Goal: Information Seeking & Learning: Learn about a topic

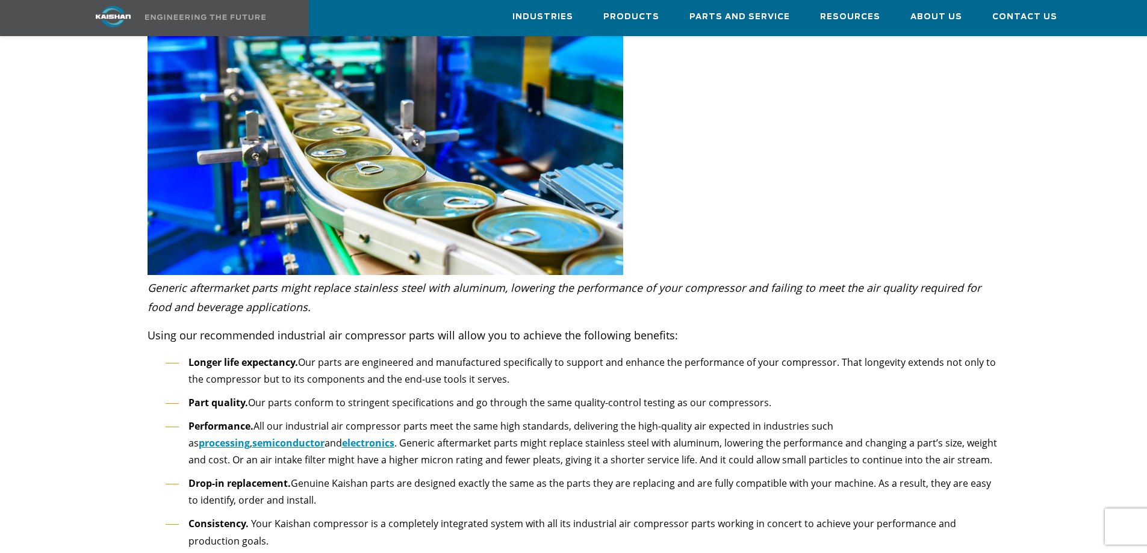
scroll to position [1646, 0]
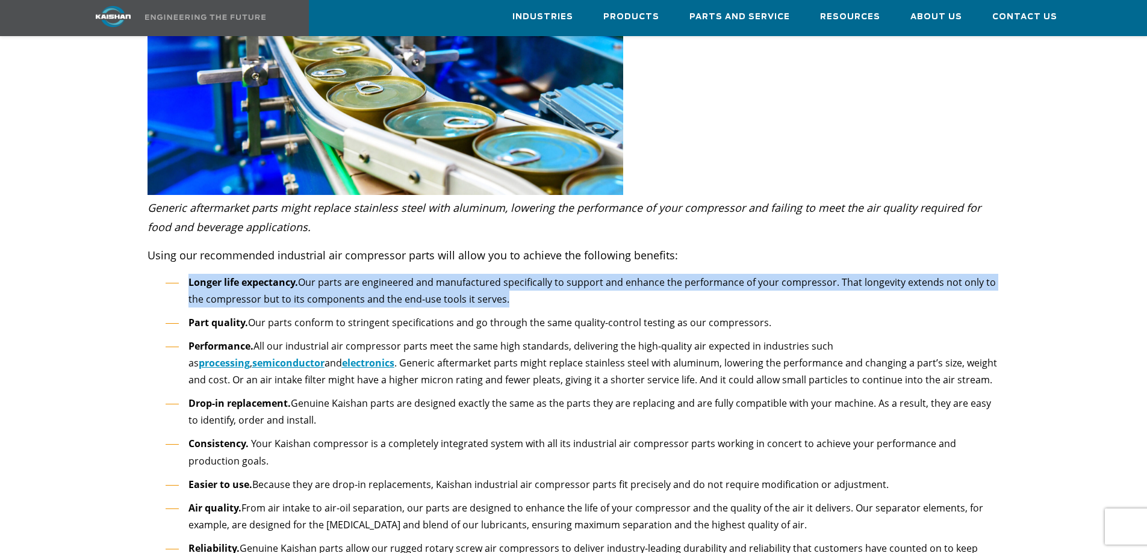
drag, startPoint x: 508, startPoint y: 281, endPoint x: 187, endPoint y: 267, distance: 321.2
click at [187, 274] on li "Longer life expectancy. Our parts are engineered and manufactured specifically …" at bounding box center [583, 291] width 835 height 34
copy li "Longer life expectancy. Our parts are engineered and manufactured specifically …"
click at [348, 314] on li "Part quality. Our parts conform to stringent specifications and go through the …" at bounding box center [583, 322] width 835 height 17
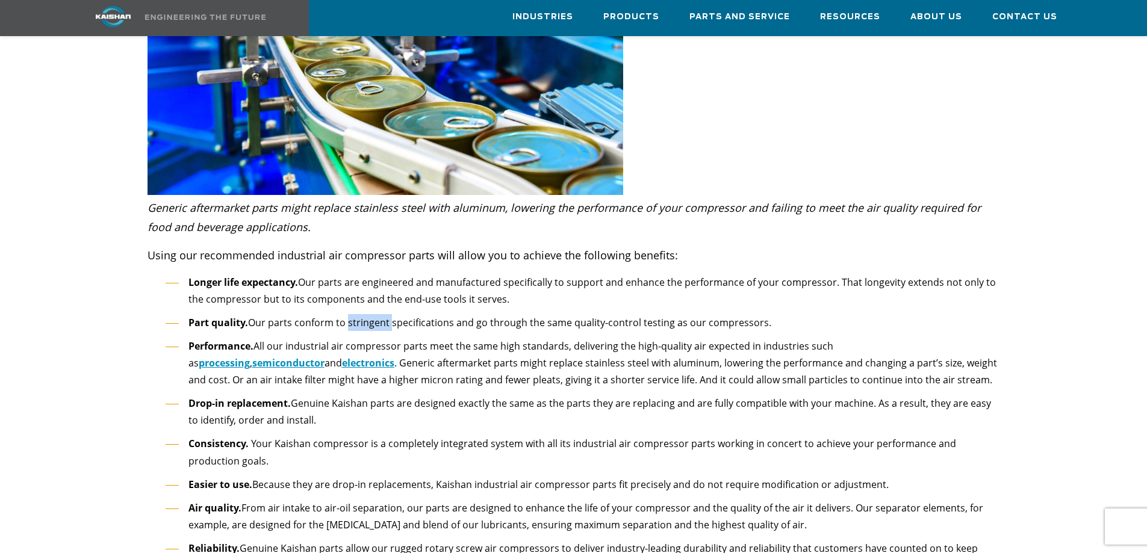
click at [348, 314] on li "Part quality. Our parts conform to stringent specifications and go through the …" at bounding box center [583, 322] width 835 height 17
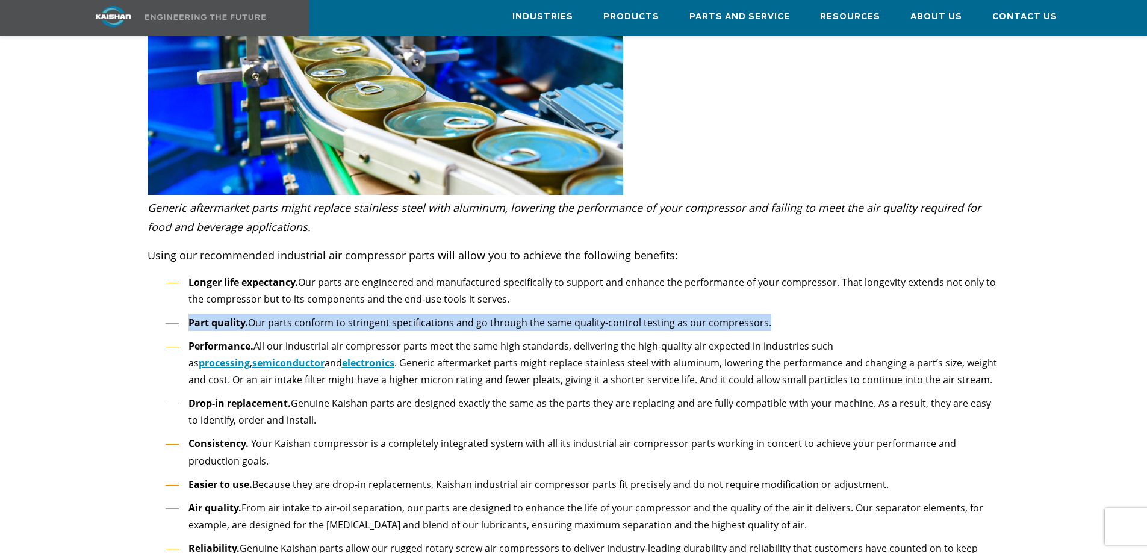
click at [348, 314] on li "Part quality. Our parts conform to stringent specifications and go through the …" at bounding box center [583, 322] width 835 height 17
copy ul "Part quality. Our parts conform to stringent specifications and go through the …"
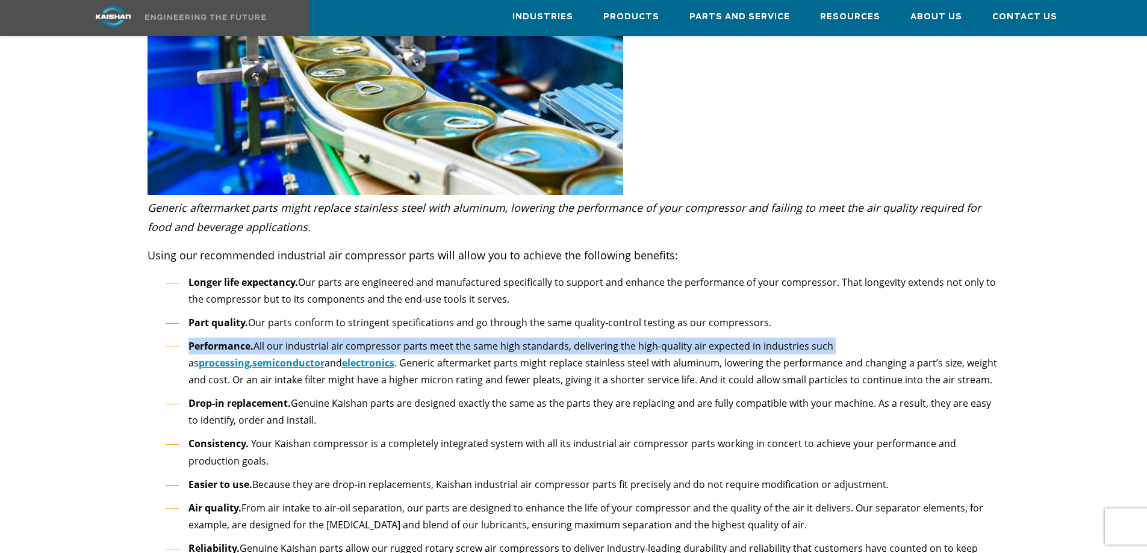
drag, startPoint x: 826, startPoint y: 328, endPoint x: 166, endPoint y: 317, distance: 659.5
click at [166, 317] on ul "Longer life expectancy. Our parts are engineered and manufactured specifically …" at bounding box center [583, 496] width 835 height 445
copy li "Performance. All our industrial air compressor parts meet the same high standar…"
drag, startPoint x: 307, startPoint y: 402, endPoint x: 191, endPoint y: 388, distance: 117.0
click at [191, 395] on li "Drop-in replacement. Genuine Kaishan parts are designed exactly the same as the…" at bounding box center [583, 412] width 835 height 34
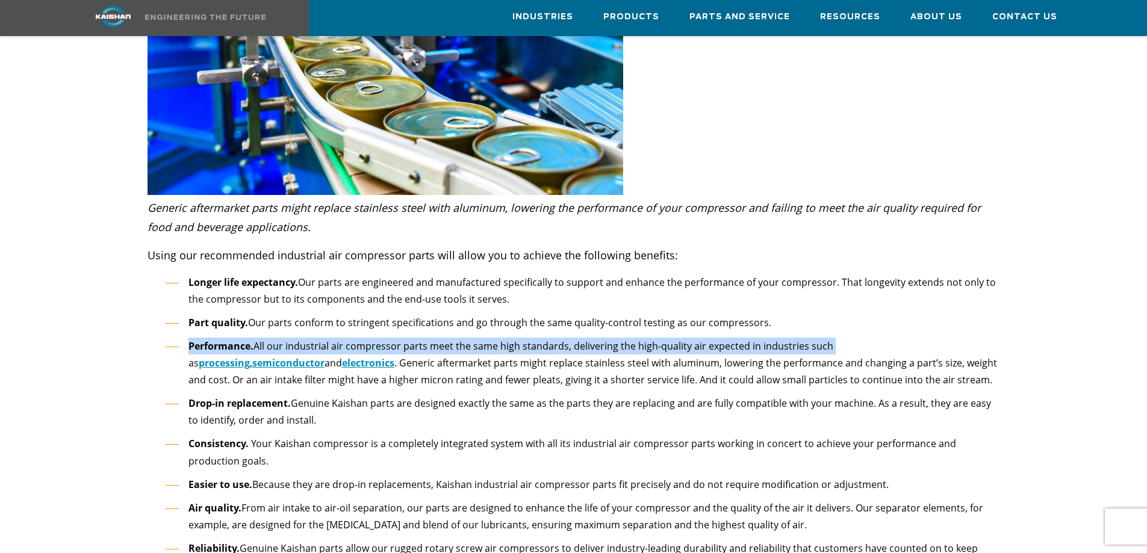
copy li "Drop-in replacement. Genuine Kaishan parts are designed exactly the same as the…"
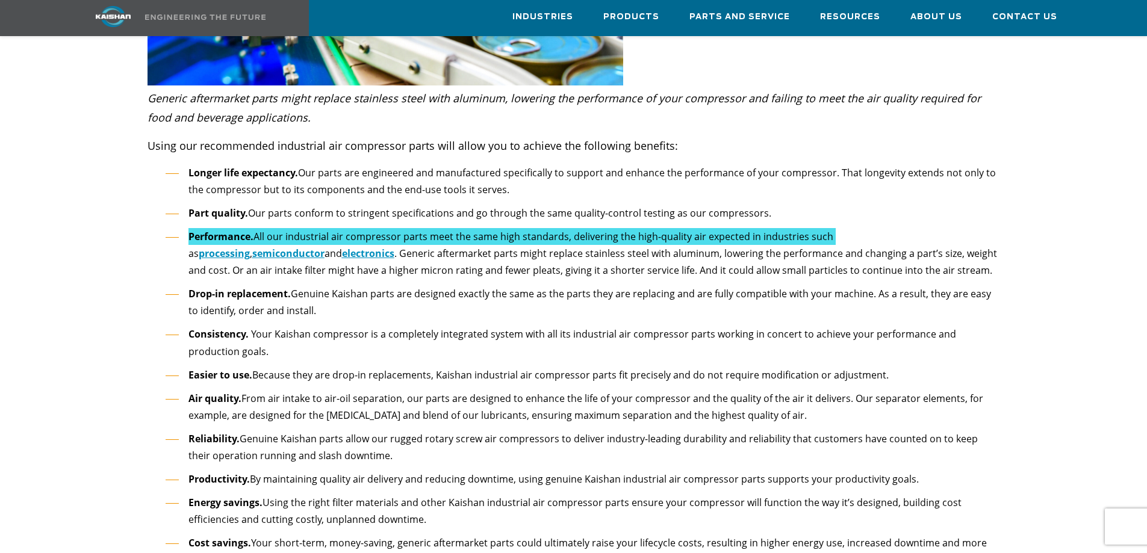
scroll to position [1766, 0]
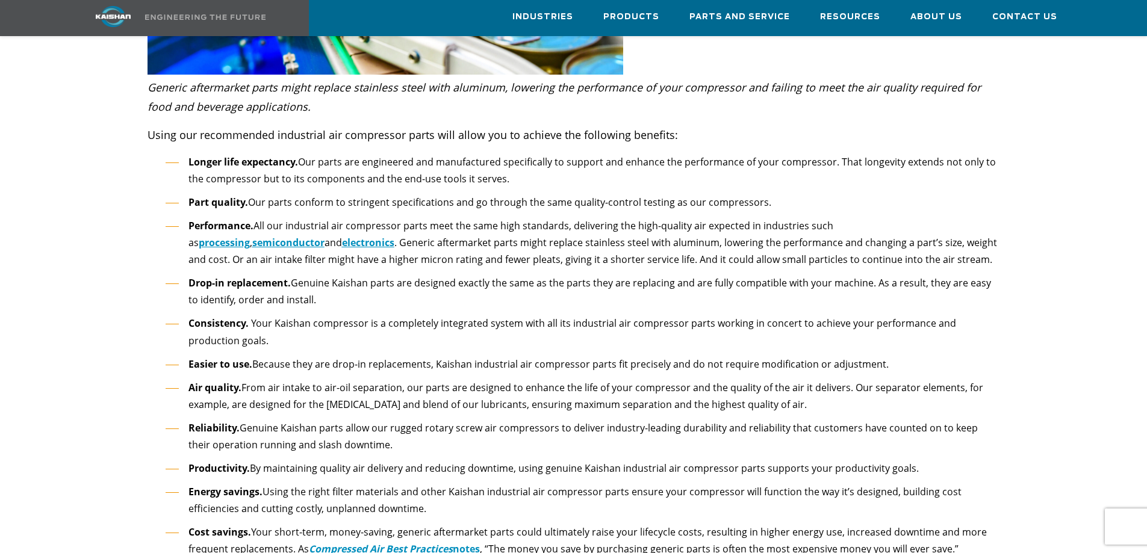
click at [302, 317] on span "Your Kaishan compressor is a completely integrated system with all its industri…" at bounding box center [572, 332] width 768 height 31
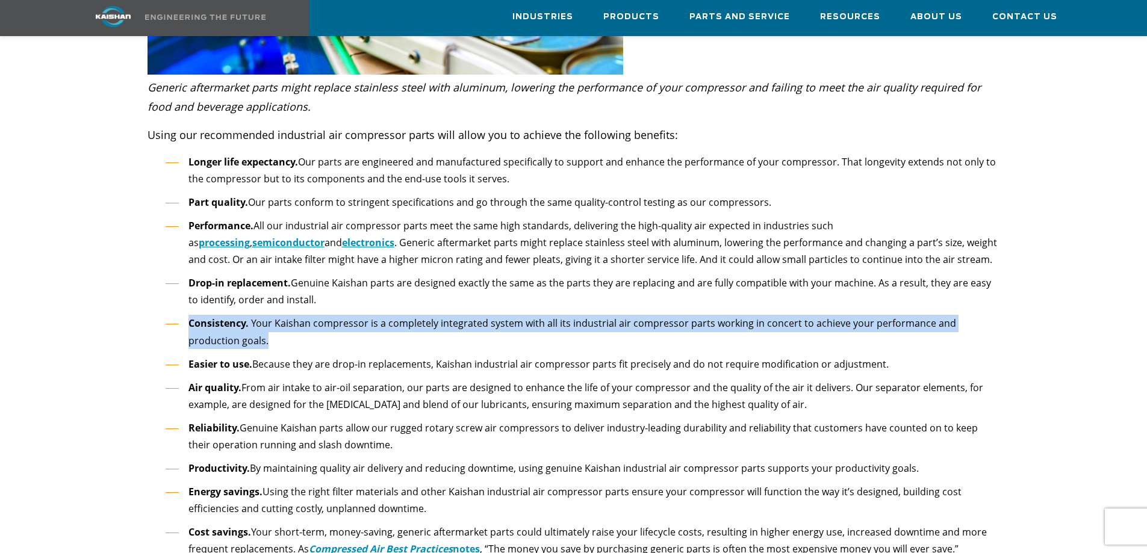
click at [302, 317] on span "Your Kaishan compressor is a completely integrated system with all its industri…" at bounding box center [572, 332] width 768 height 31
copy ul "Consistency. Your Kaishan compressor is a completely integrated system with all…"
click at [323, 317] on span "Your Kaishan compressor is a completely integrated system with all its industri…" at bounding box center [572, 332] width 768 height 31
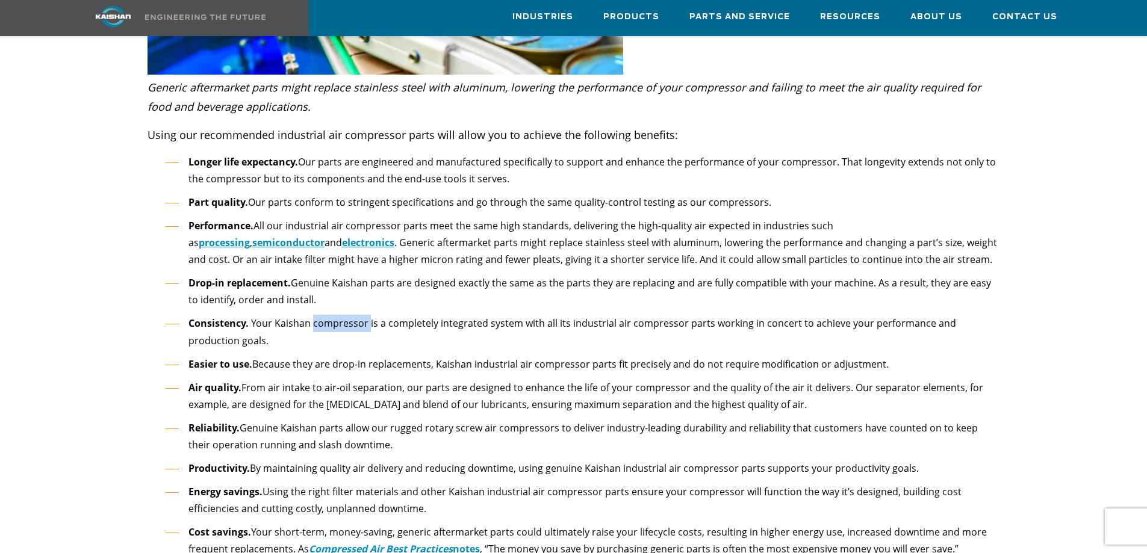
click at [323, 317] on span "Your Kaishan compressor is a completely integrated system with all its industri…" at bounding box center [572, 332] width 768 height 31
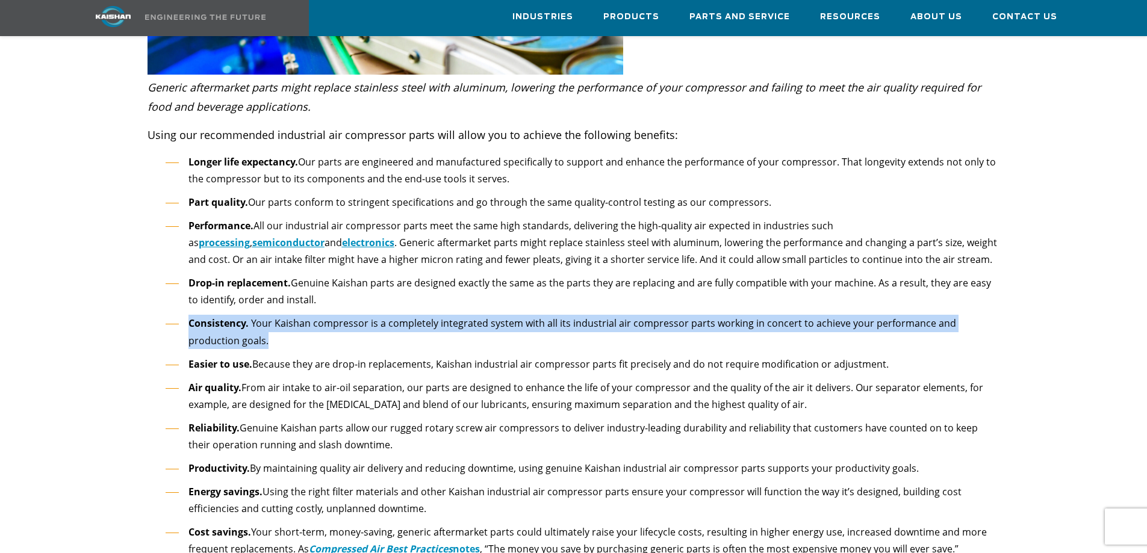
click at [323, 317] on span "Your Kaishan compressor is a completely integrated system with all its industri…" at bounding box center [572, 332] width 768 height 31
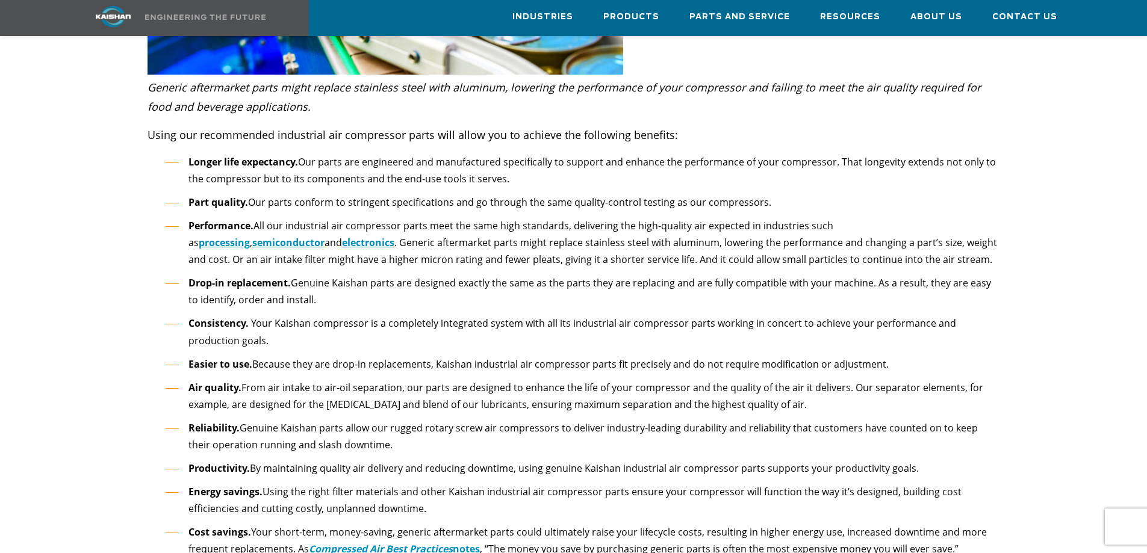
click at [300, 379] on li "Air quality. From air intake to air-oil separation, our parts are designed to e…" at bounding box center [583, 396] width 835 height 34
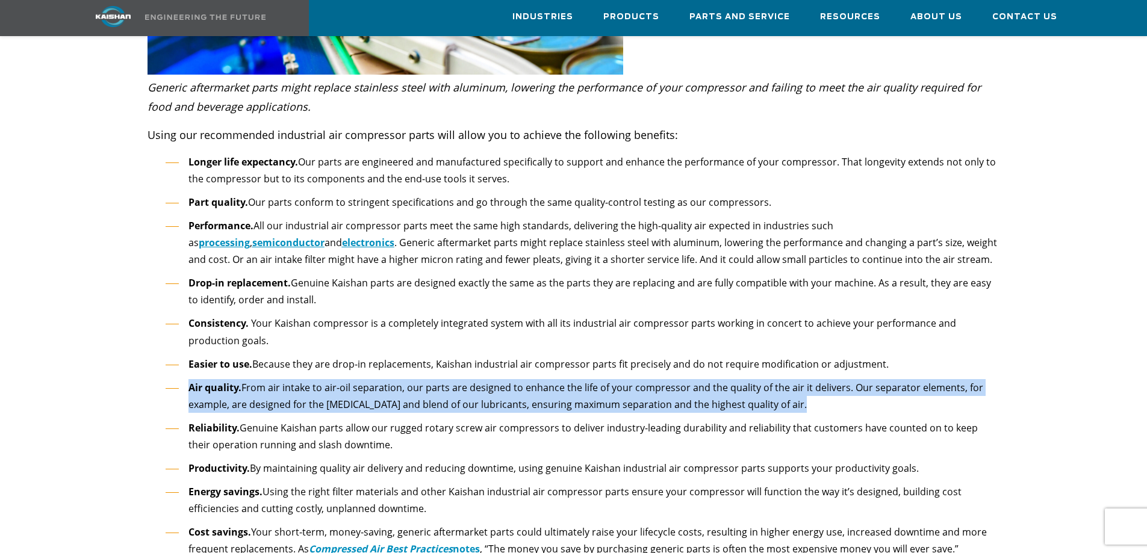
click at [300, 379] on li "Air quality. From air intake to air-oil separation, our parts are designed to e…" at bounding box center [583, 396] width 835 height 34
copy ul "Air quality. From air intake to air-oil separation, our parts are designed to e…"
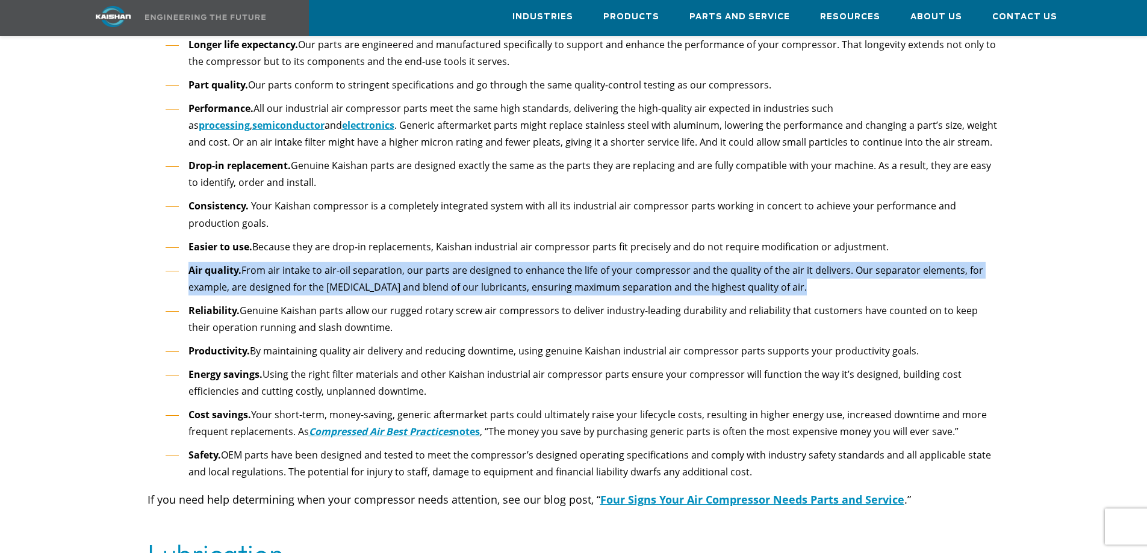
scroll to position [1887, 0]
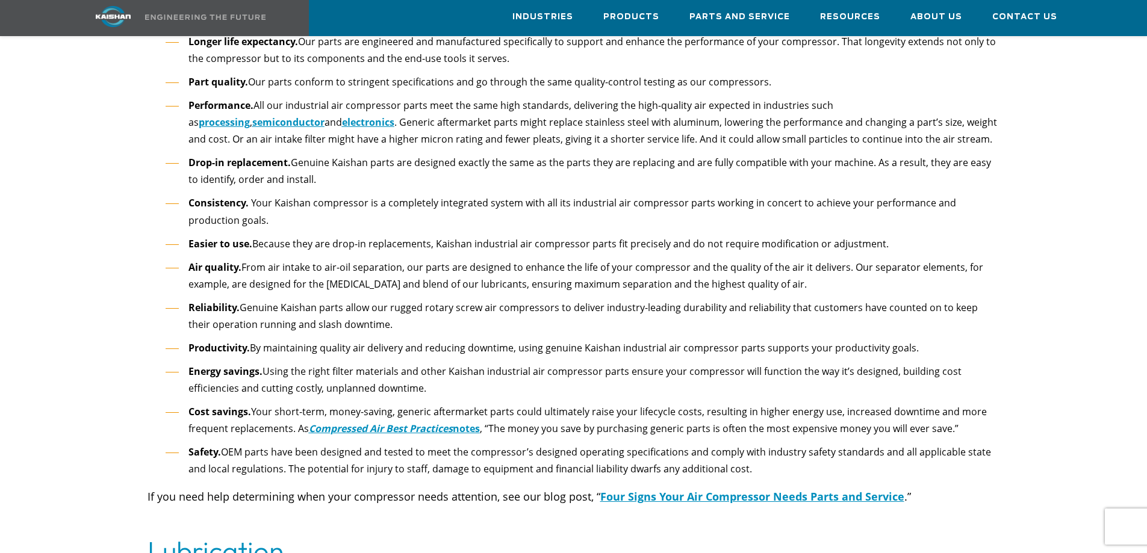
click at [381, 340] on li "Productivity. By maintaining quality air delivery and reducing downtime, using …" at bounding box center [583, 348] width 835 height 17
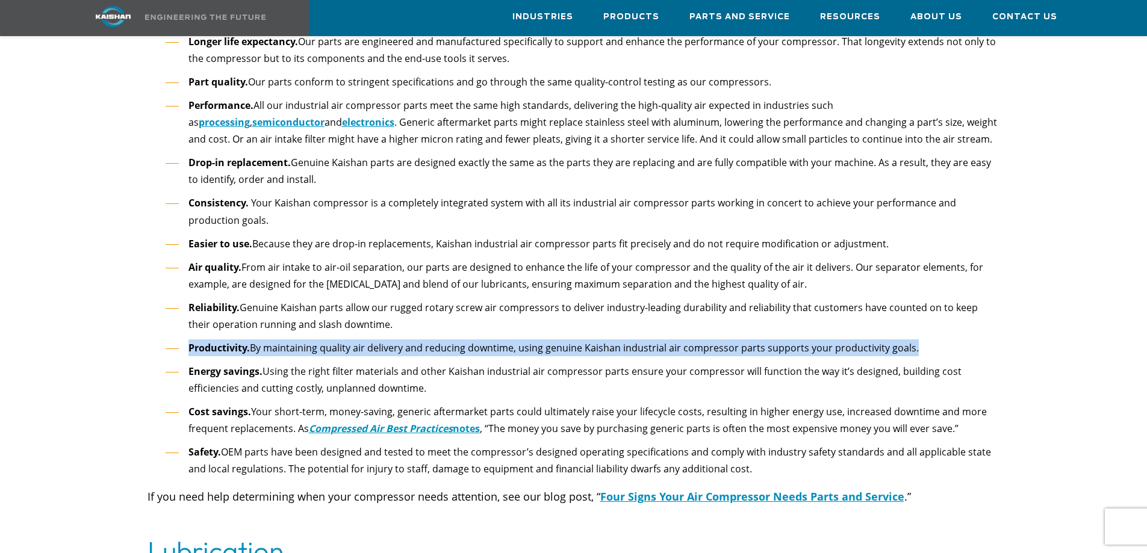
click at [381, 340] on li "Productivity. By maintaining quality air delivery and reducing downtime, using …" at bounding box center [583, 348] width 835 height 17
copy ul "Productivity. By maintaining quality air delivery and reducing downtime, using …"
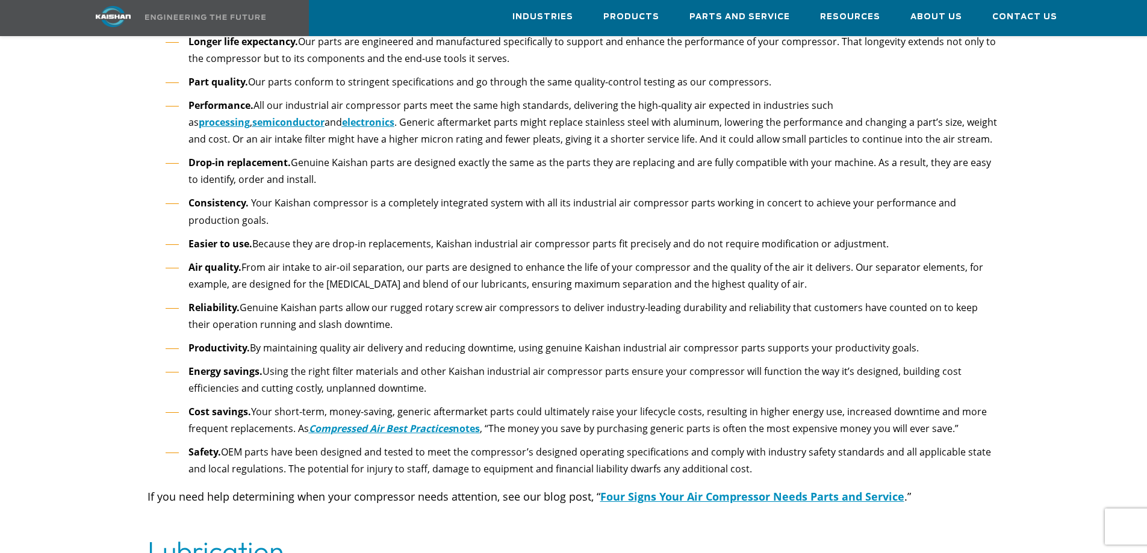
click at [244, 365] on strong "Energy savings." at bounding box center [225, 371] width 74 height 13
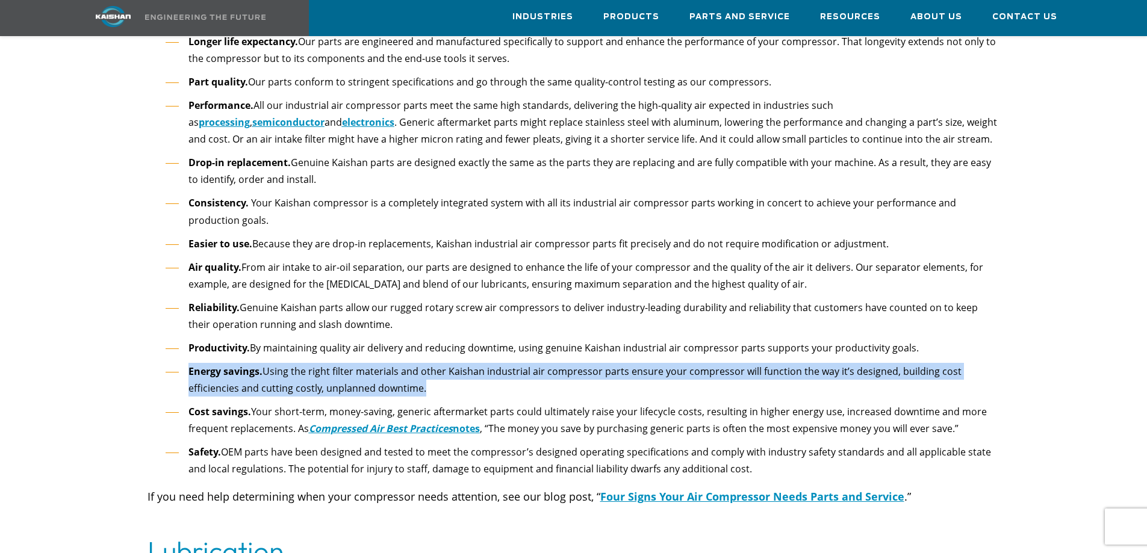
click at [244, 365] on strong "Energy savings." at bounding box center [225, 371] width 74 height 13
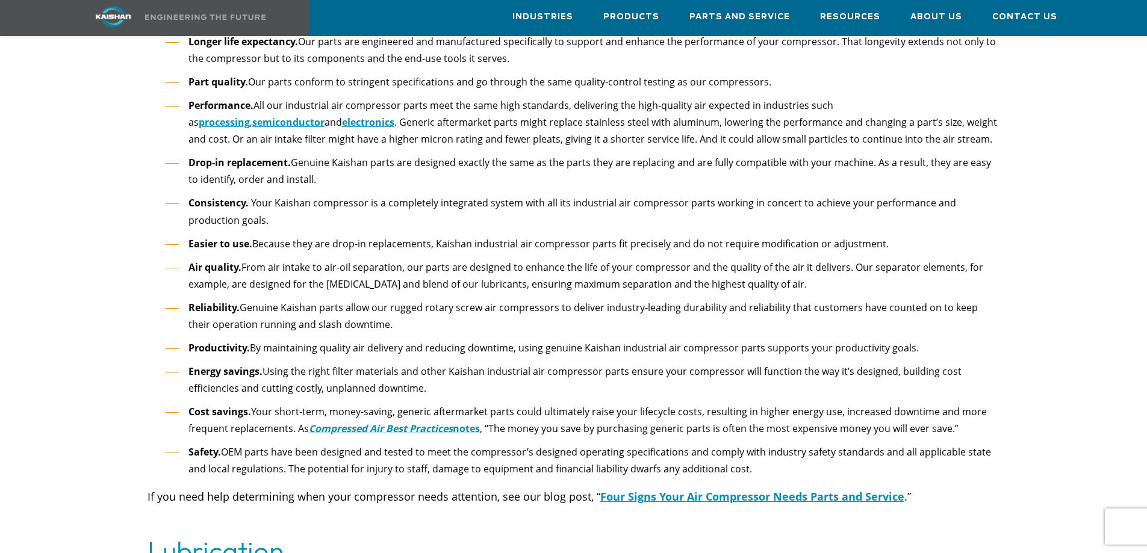
click at [266, 444] on li "Safety. OEM parts have been designed and tested to meet the compressor’s design…" at bounding box center [583, 461] width 835 height 34
click at [265, 444] on li "Safety. OEM parts have been designed and tested to meet the compressor’s design…" at bounding box center [583, 461] width 835 height 34
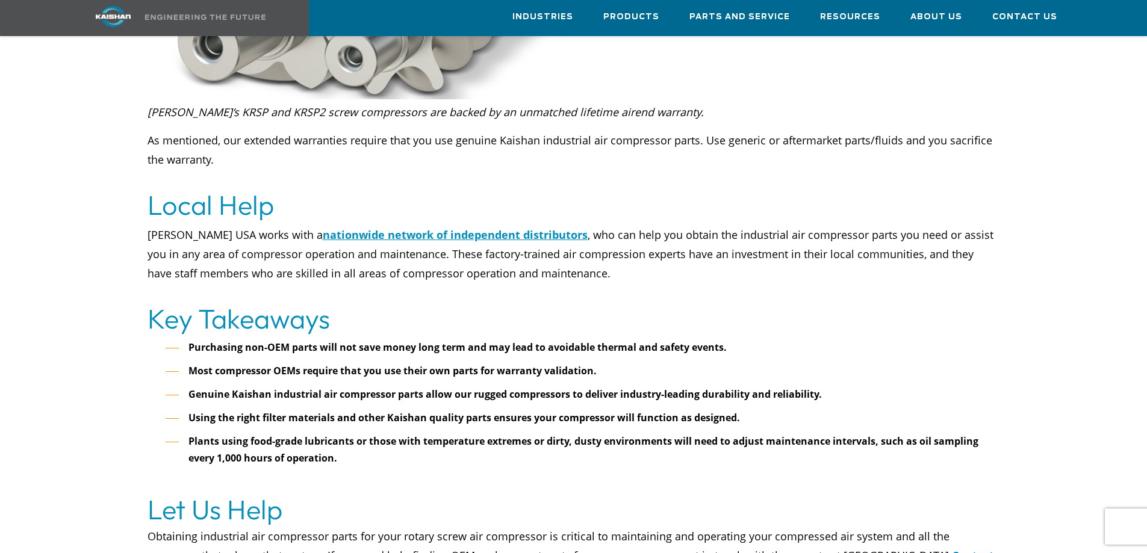
scroll to position [3573, 0]
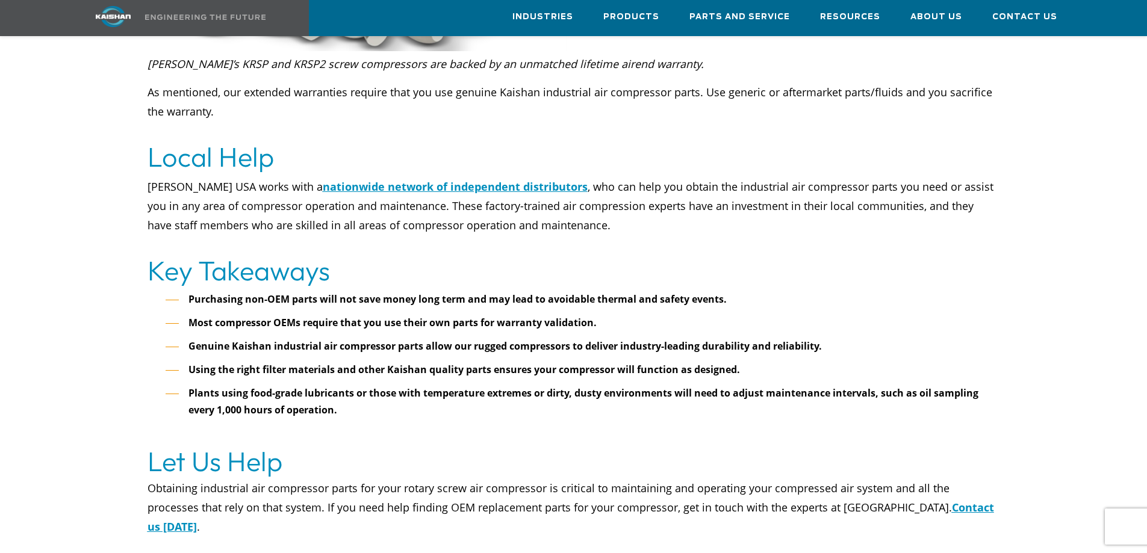
click at [521, 316] on strong "Most compressor OEMs require that you use their own parts for warranty validati…" at bounding box center [392, 322] width 408 height 13
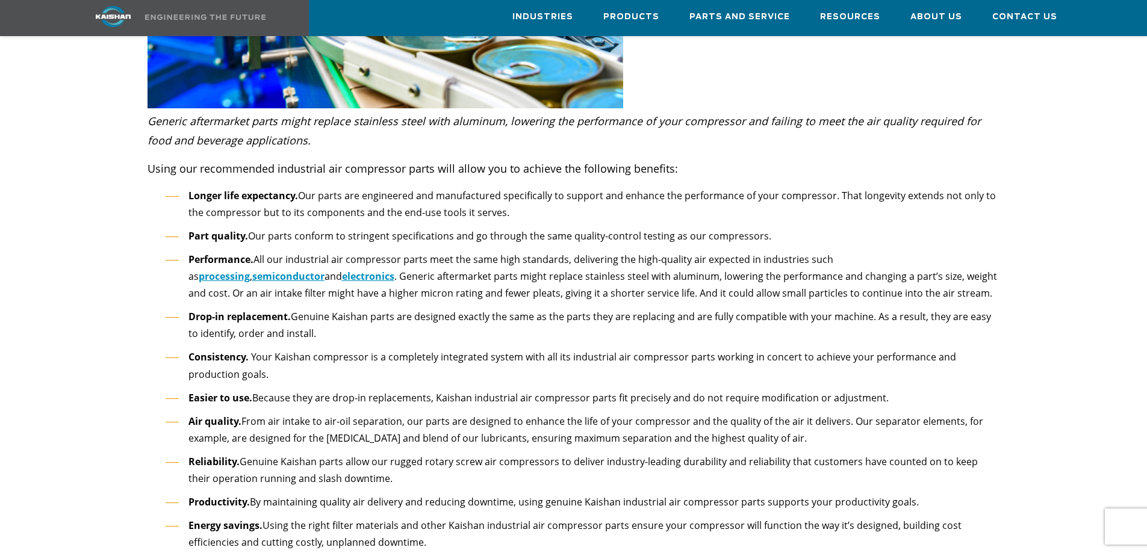
scroll to position [1867, 0]
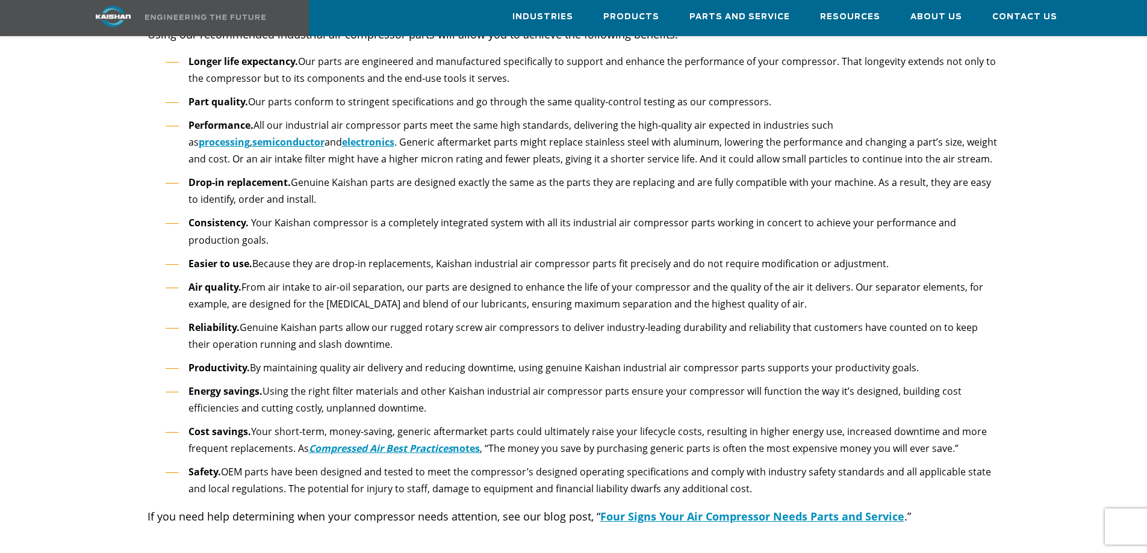
drag, startPoint x: 235, startPoint y: 392, endPoint x: 236, endPoint y: 382, distance: 9.7
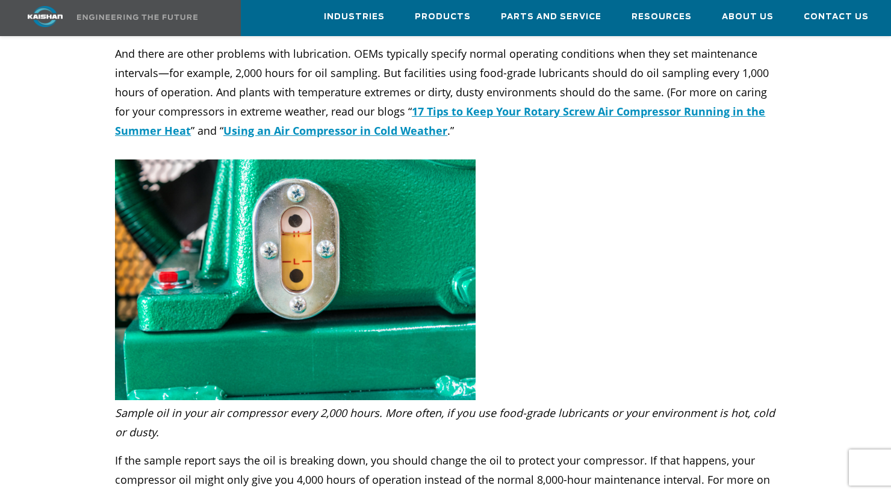
scroll to position [2750, 0]
